Goal: Find specific page/section: Find specific page/section

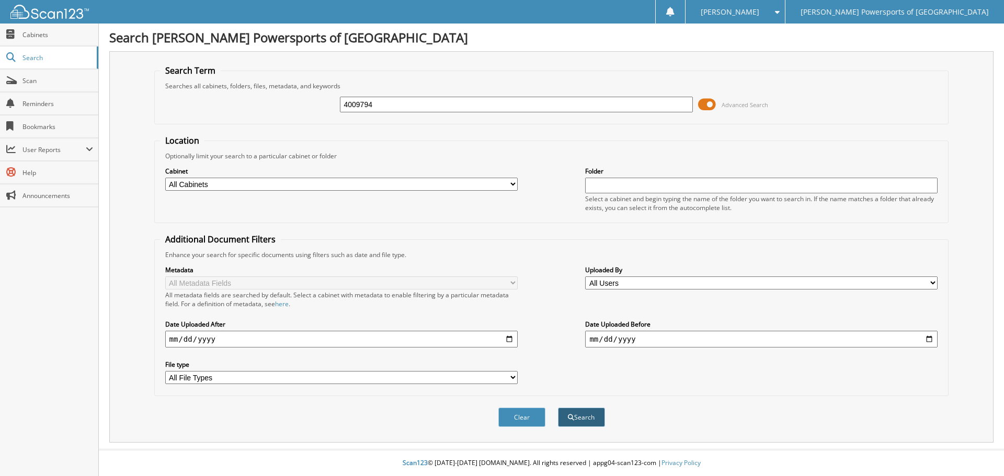
type input "4009794"
click at [579, 421] on button "Search" at bounding box center [581, 417] width 47 height 19
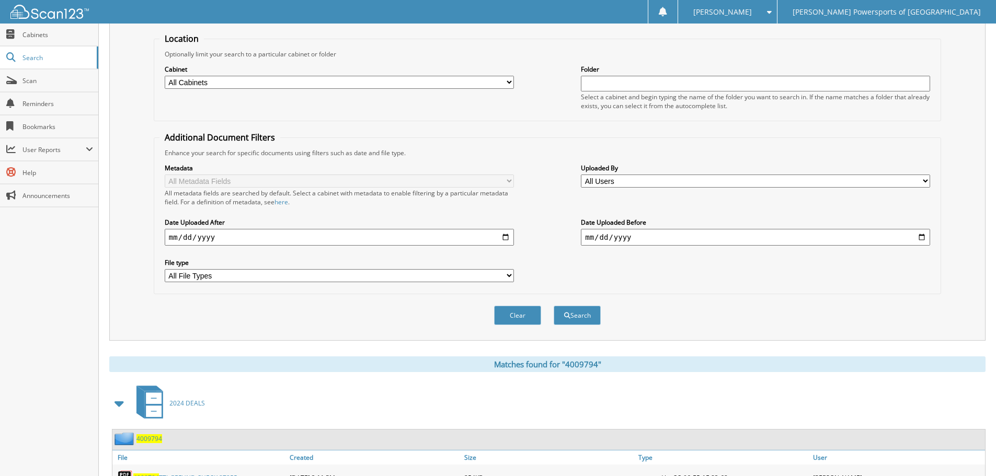
scroll to position [314, 0]
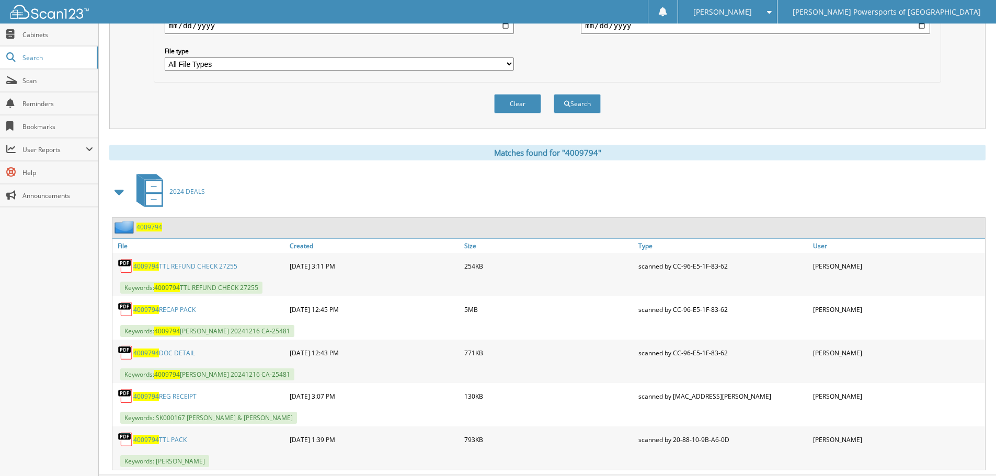
click at [187, 308] on link "4009794 RECAP PACK" at bounding box center [164, 309] width 62 height 9
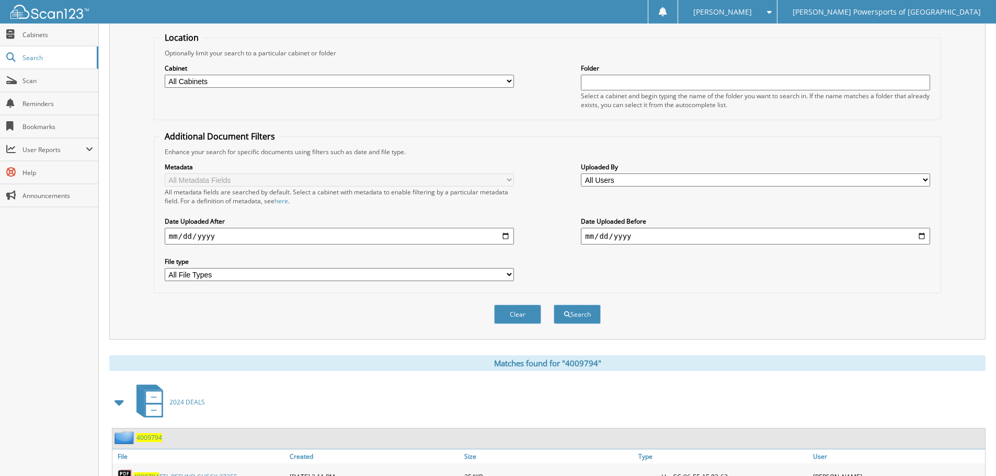
scroll to position [0, 0]
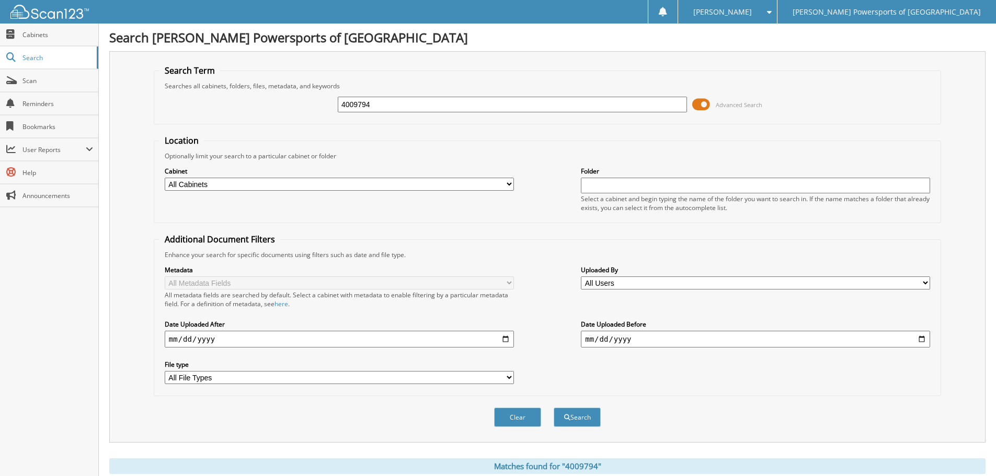
click at [377, 102] on input "4009794" at bounding box center [512, 105] width 349 height 16
paste input "CA-260146"
type input "CA-260146"
click at [575, 420] on button "Search" at bounding box center [577, 417] width 47 height 19
